Goal: Information Seeking & Learning: Learn about a topic

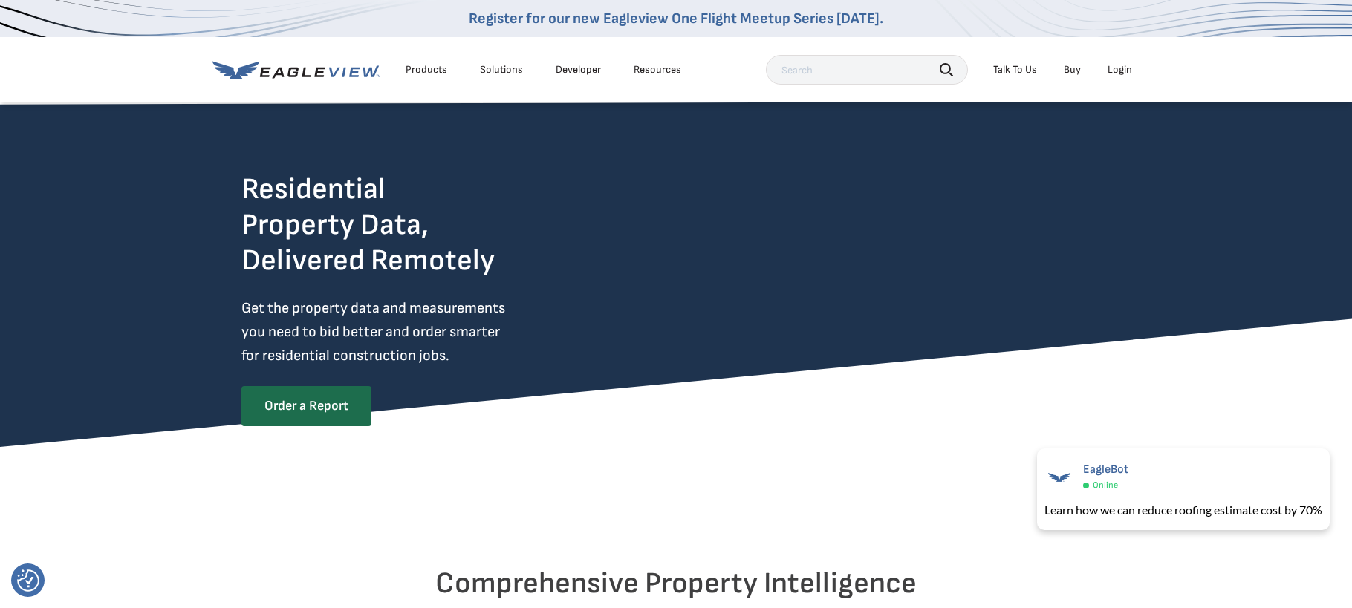
click at [426, 71] on div "Products" at bounding box center [427, 69] width 42 height 13
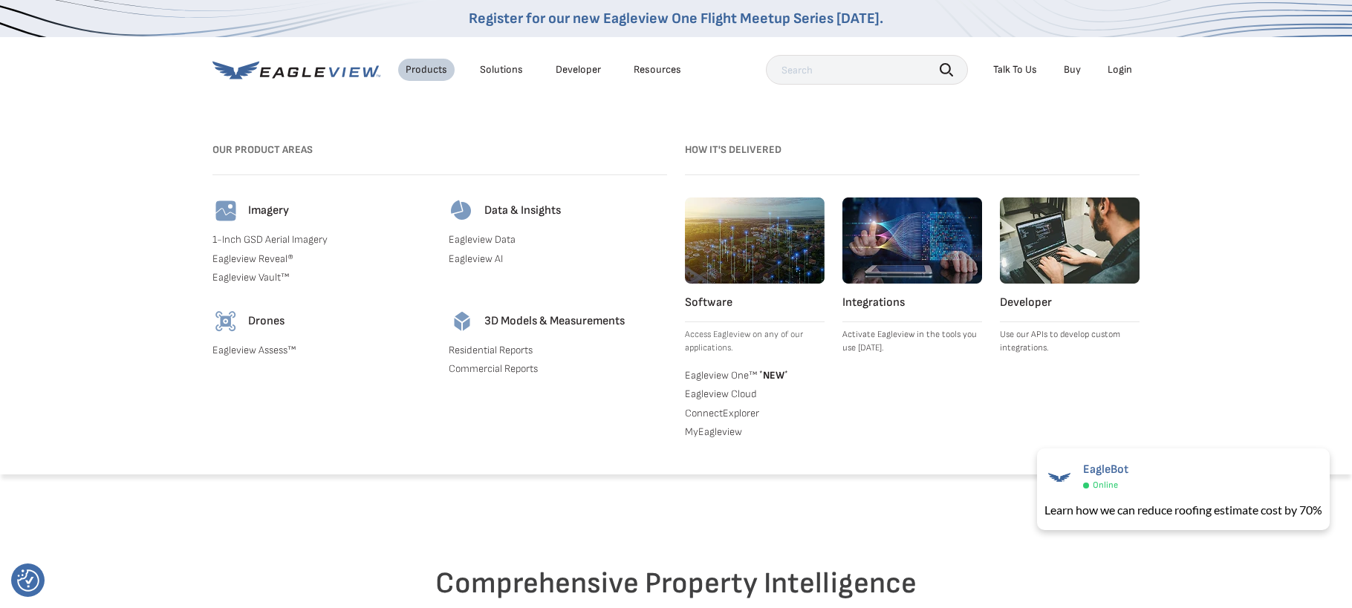
click at [747, 372] on link "Eagleview One™ * NEW *" at bounding box center [755, 374] width 140 height 15
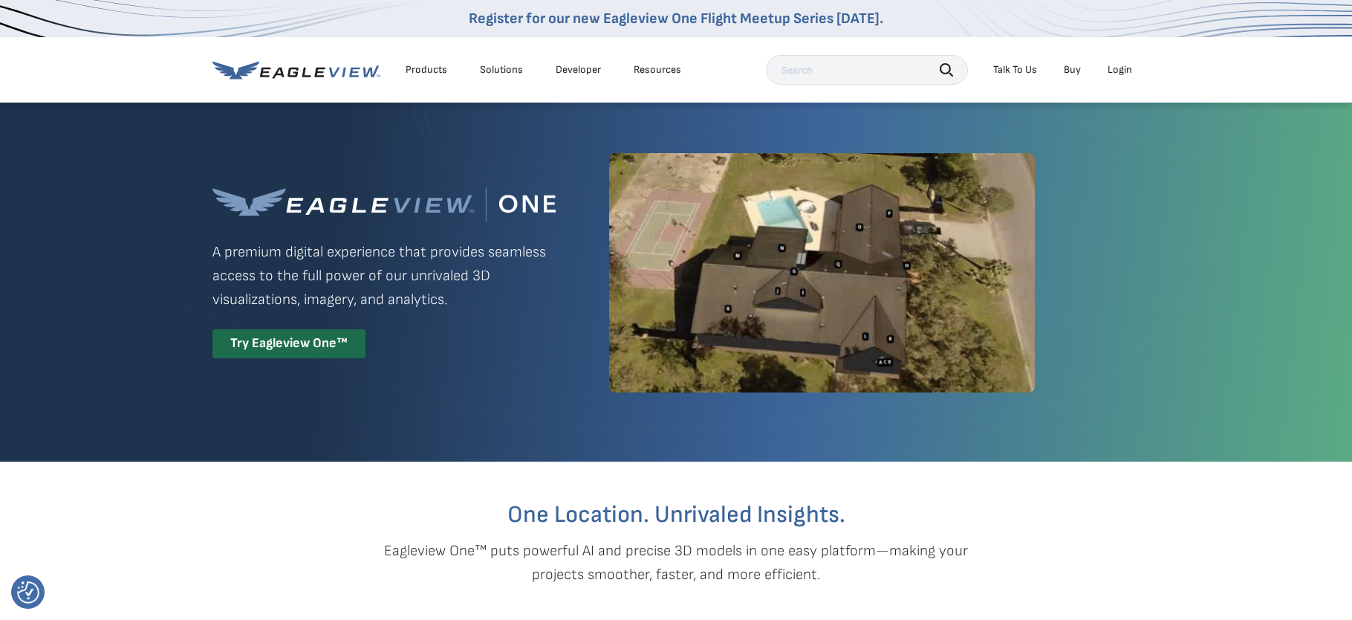
click at [431, 72] on div "Products" at bounding box center [427, 69] width 42 height 13
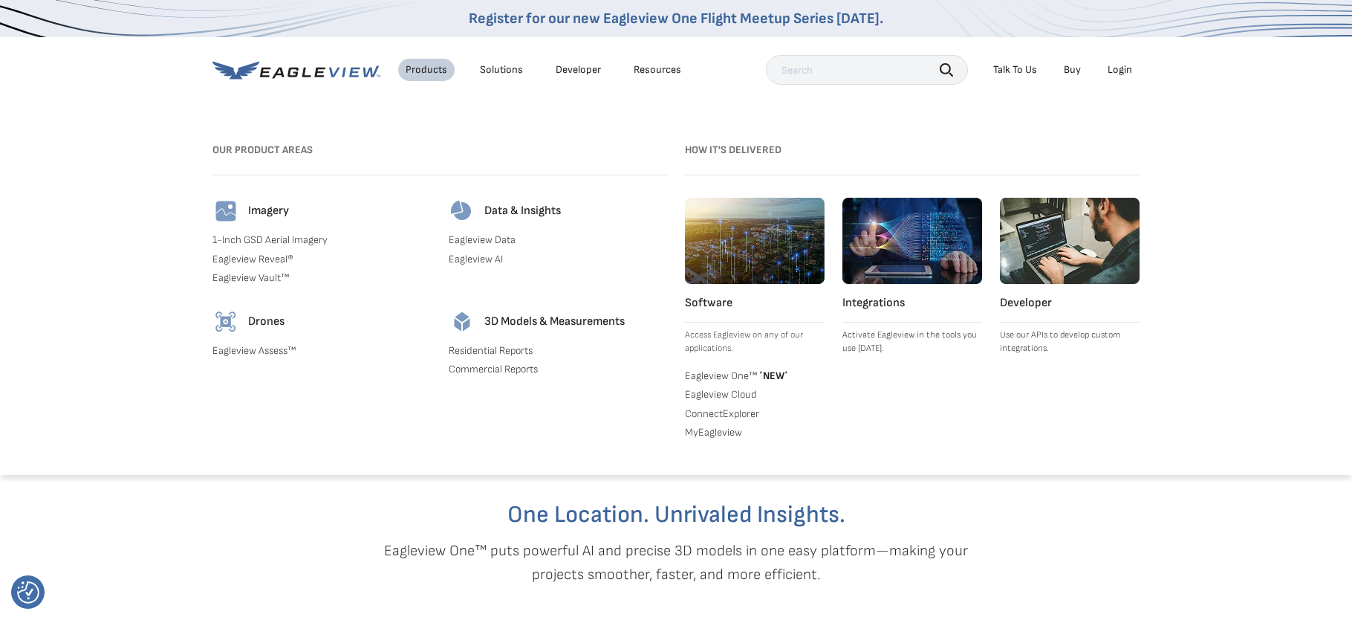
click at [860, 301] on h4 "Integrations" at bounding box center [912, 303] width 140 height 15
